Goal: Task Accomplishment & Management: Complete application form

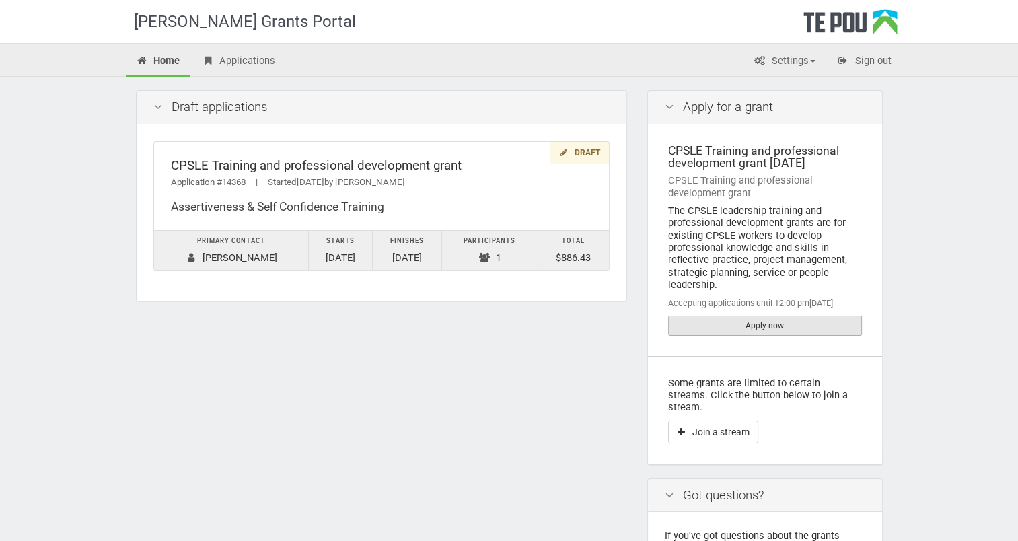
click at [807, 321] on link "Apply now" at bounding box center [765, 325] width 194 height 20
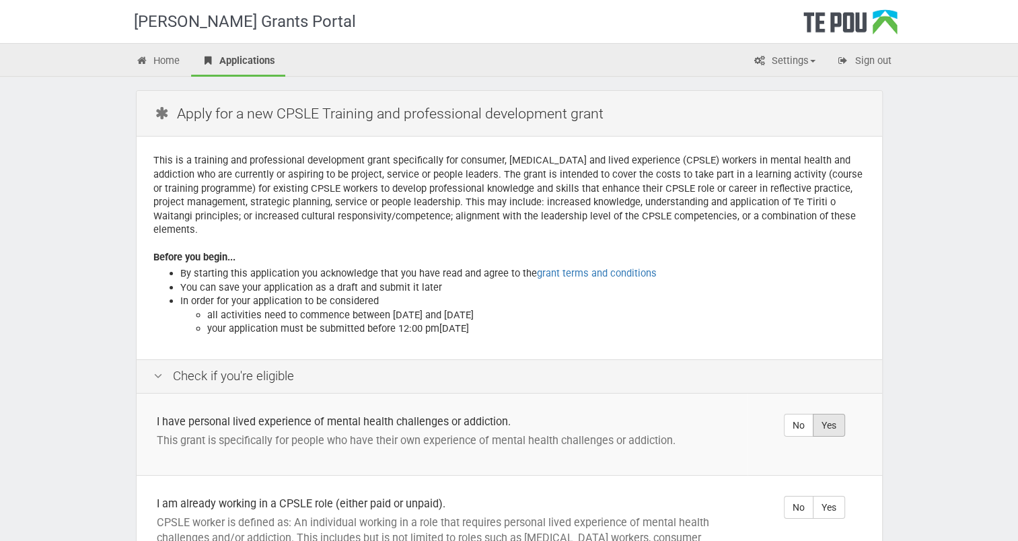
click at [829, 416] on label "Yes" at bounding box center [828, 425] width 32 height 23
radio input "true"
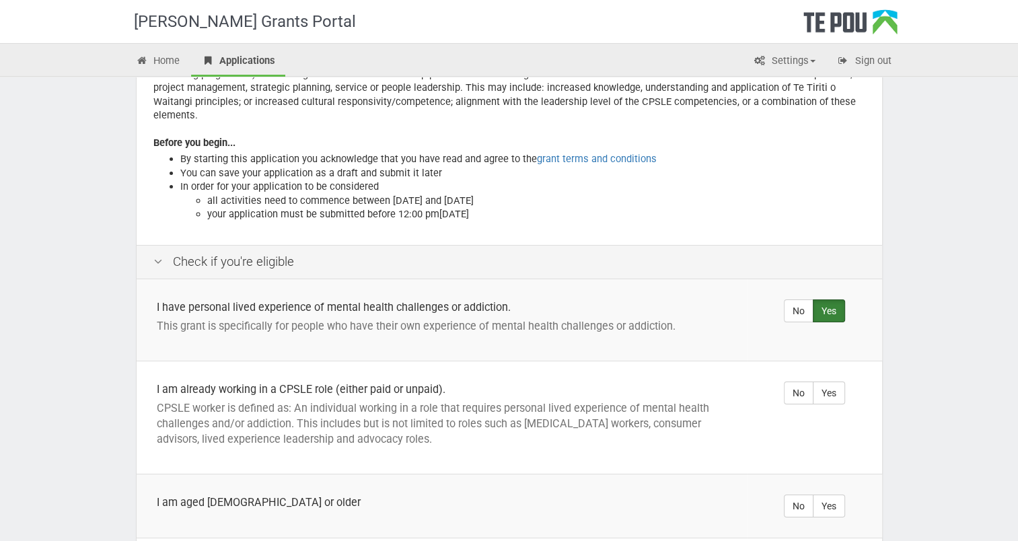
scroll to position [135, 0]
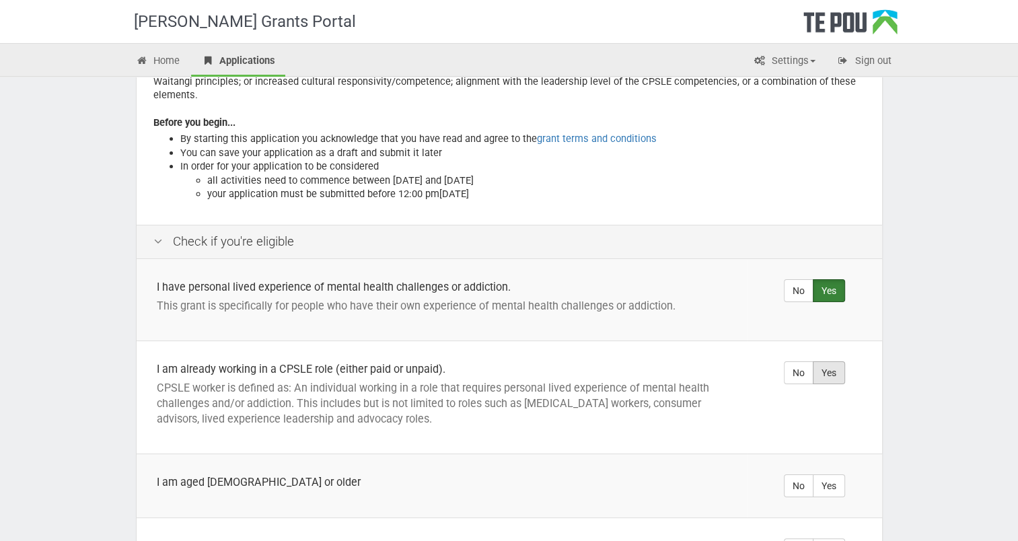
click at [828, 362] on label "Yes" at bounding box center [828, 372] width 32 height 23
radio input "true"
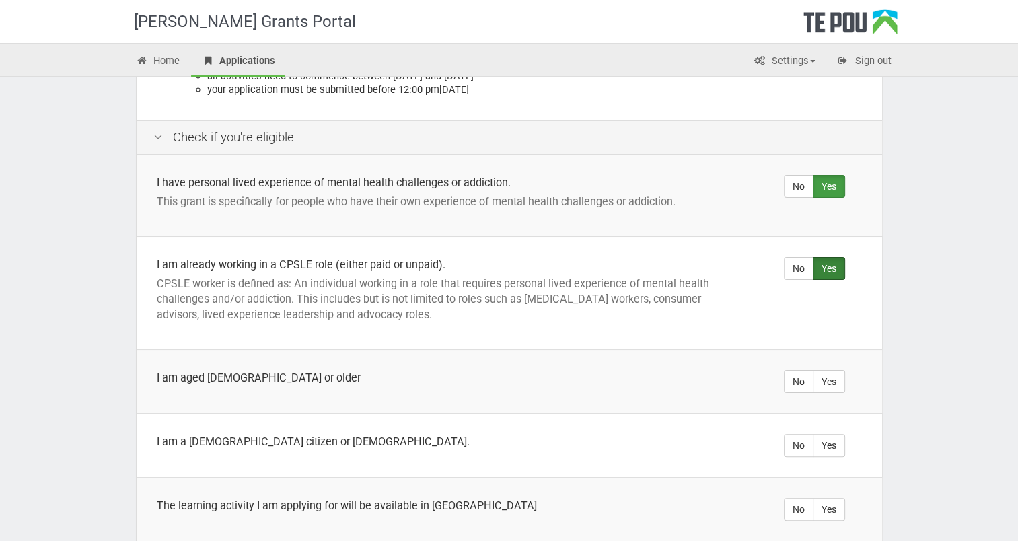
scroll to position [269, 0]
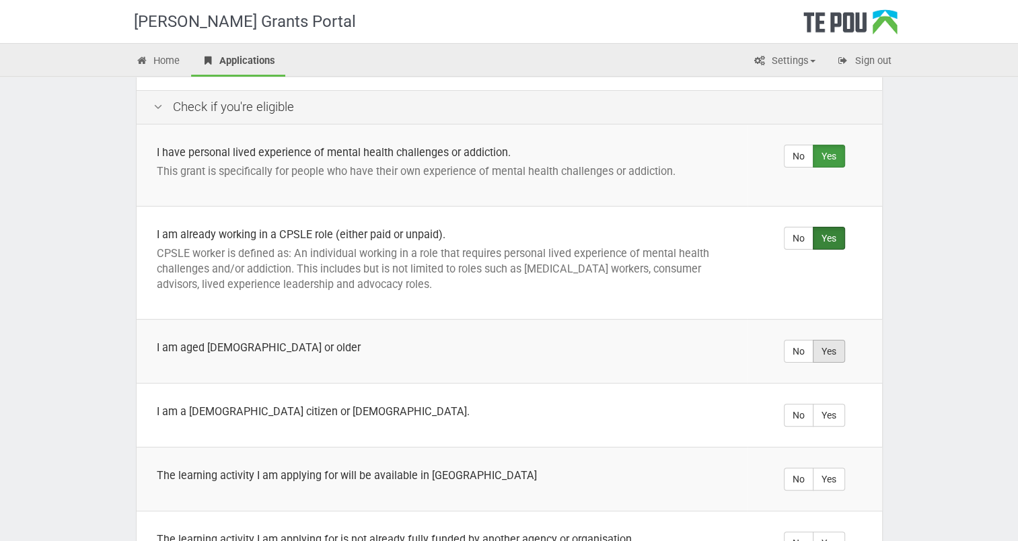
click at [827, 340] on label "Yes" at bounding box center [828, 351] width 32 height 23
radio input "true"
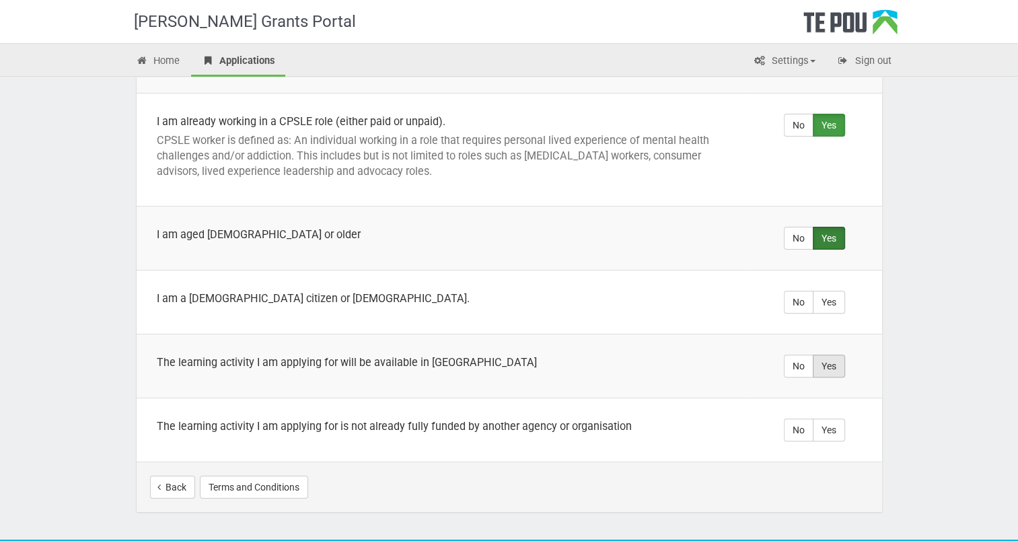
scroll to position [408, 0]
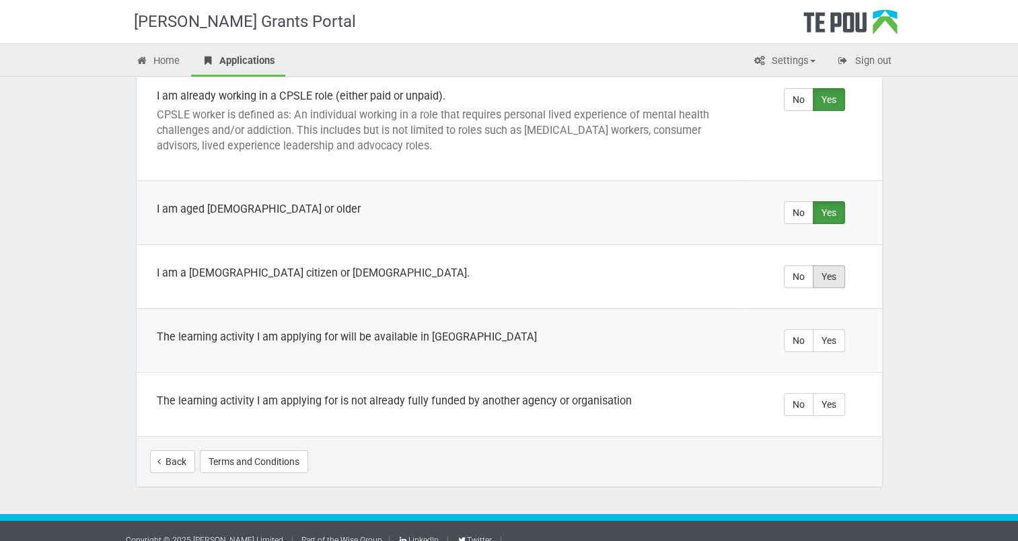
click at [829, 265] on label "Yes" at bounding box center [828, 276] width 32 height 23
radio input "true"
click at [830, 329] on label "Yes" at bounding box center [828, 340] width 32 height 23
radio input "true"
click at [823, 393] on label "Yes" at bounding box center [828, 404] width 32 height 23
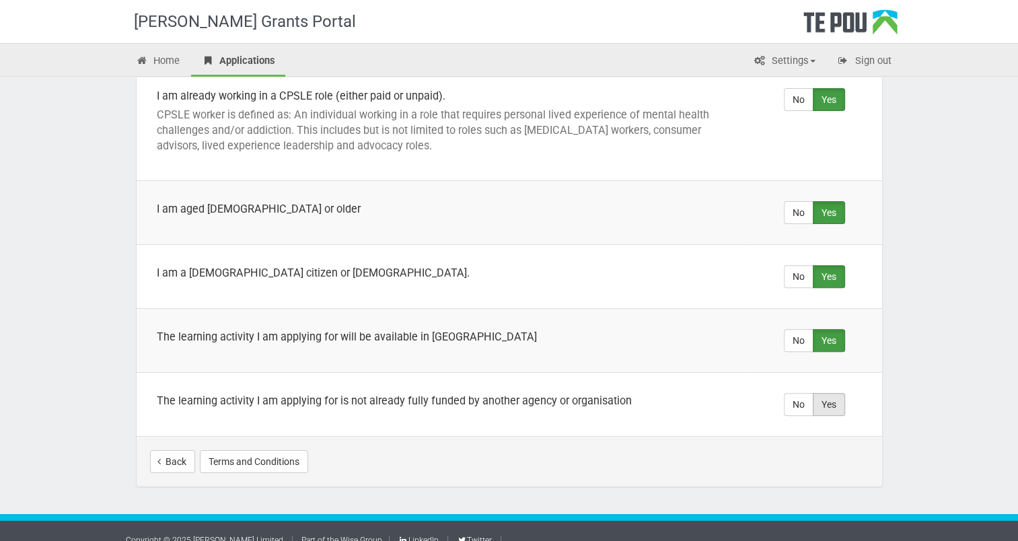
radio input "true"
click at [802, 450] on button "Start your application" at bounding box center [810, 461] width 116 height 23
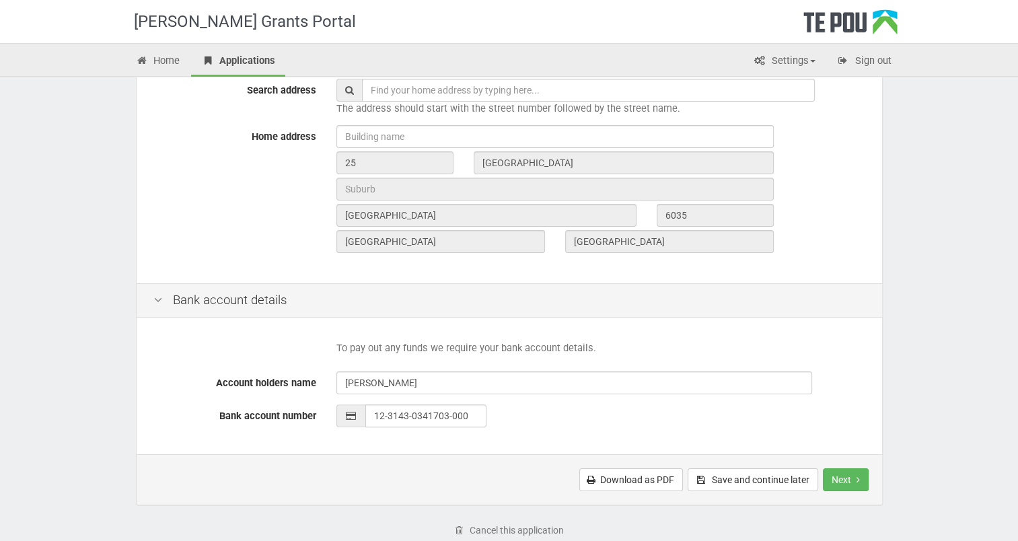
scroll to position [519, 0]
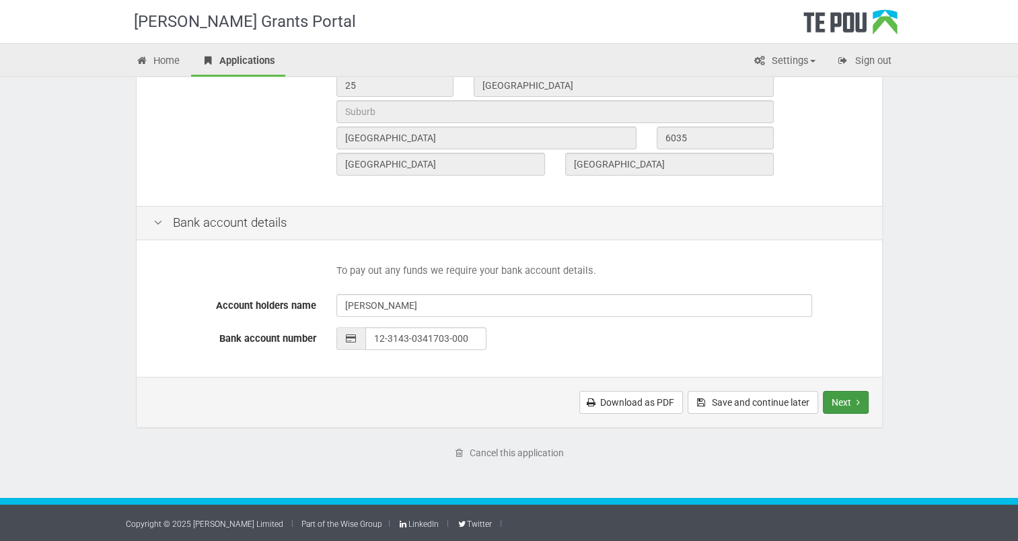
click at [845, 397] on button "Next" at bounding box center [846, 402] width 46 height 23
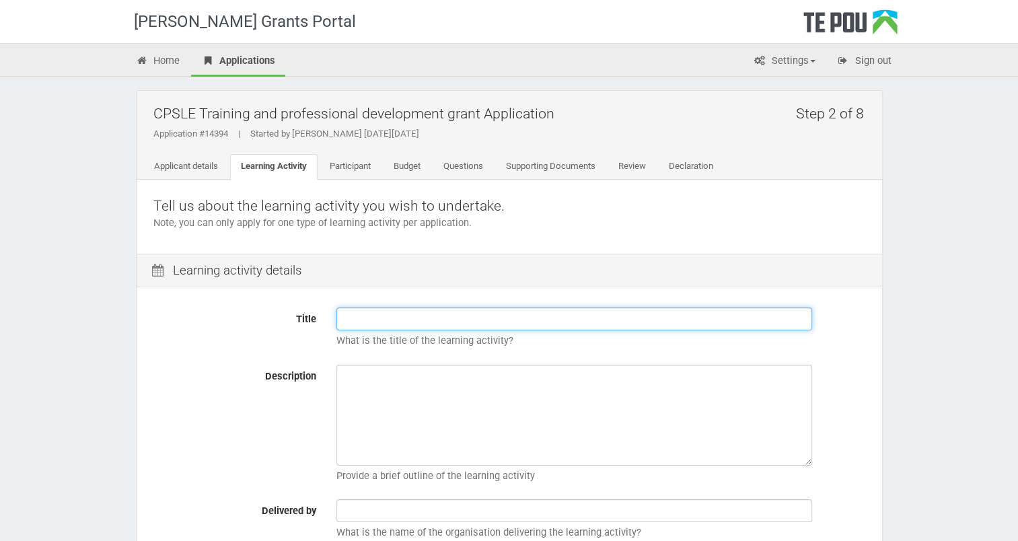
click at [348, 312] on input "Title" at bounding box center [573, 318] width 475 height 23
